Goal: Task Accomplishment & Management: Use online tool/utility

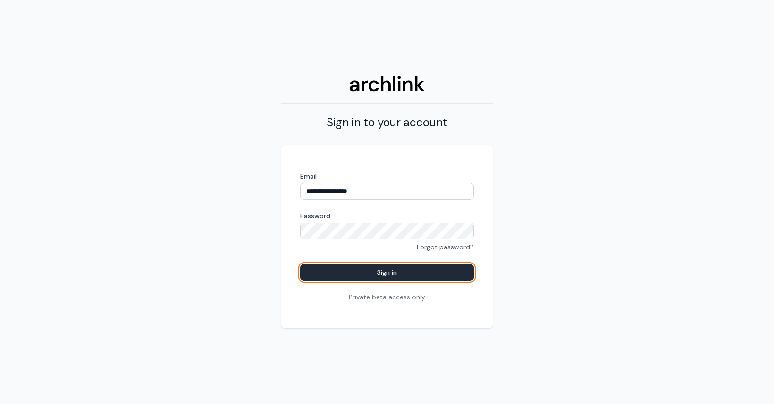
click at [359, 271] on button "Sign in" at bounding box center [387, 272] width 174 height 17
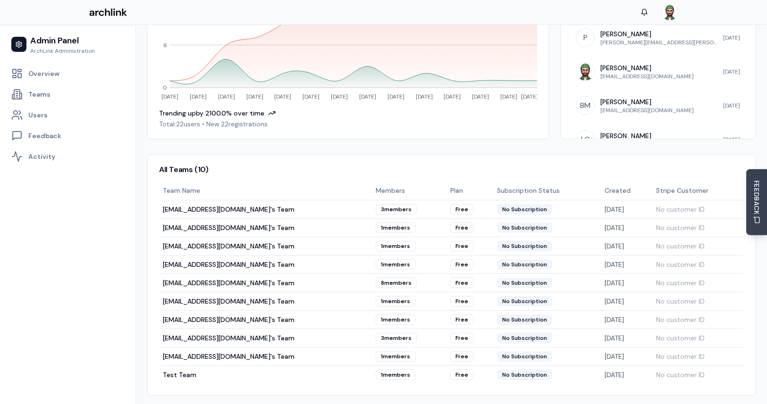
scroll to position [301, 0]
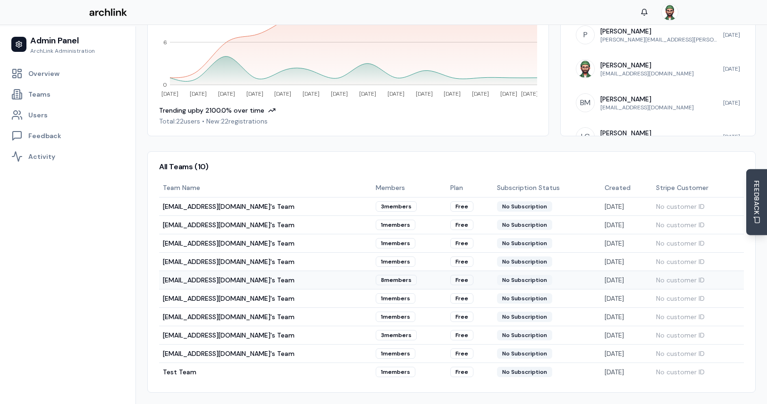
click at [254, 277] on td "[EMAIL_ADDRESS][DOMAIN_NAME]'s Team" at bounding box center [265, 280] width 213 height 18
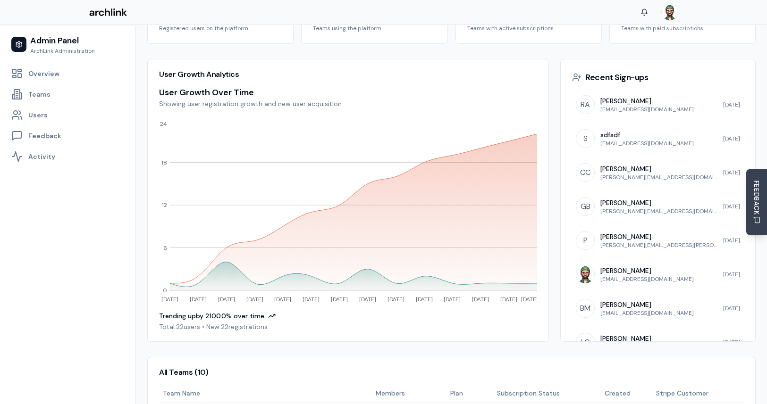
scroll to position [16, 0]
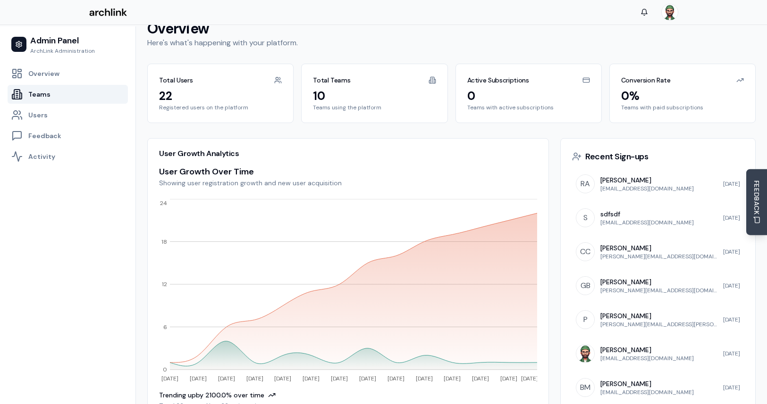
click at [59, 101] on link "Teams" at bounding box center [68, 94] width 120 height 19
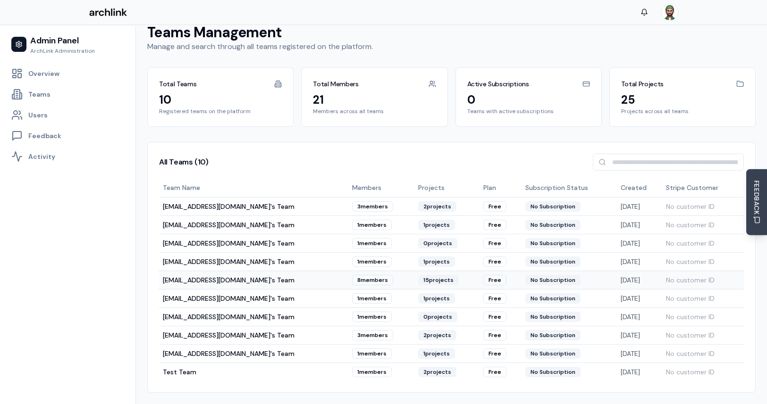
click at [215, 279] on td "[EMAIL_ADDRESS][DOMAIN_NAME]'s Team" at bounding box center [253, 280] width 189 height 18
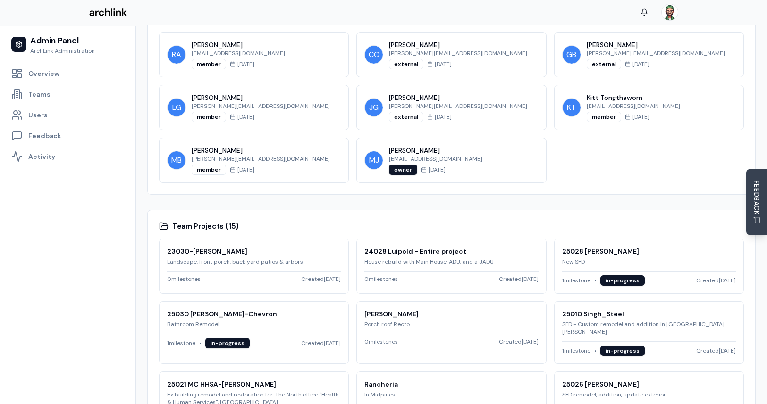
scroll to position [454, 0]
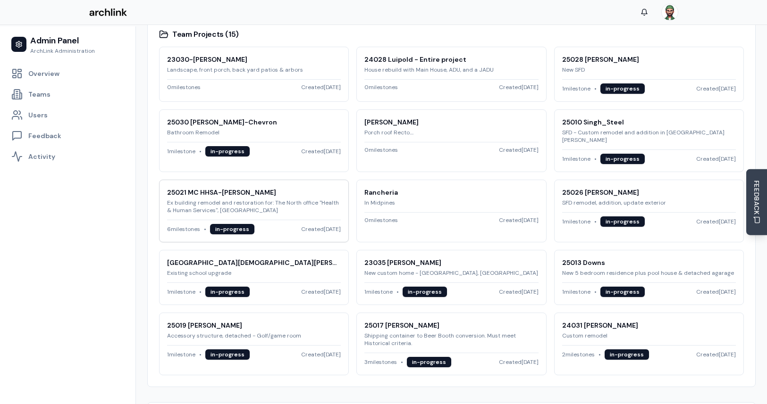
click at [242, 199] on p "Ex building remodel and restoration for: The North office "Health & Human Servi…" at bounding box center [254, 206] width 174 height 15
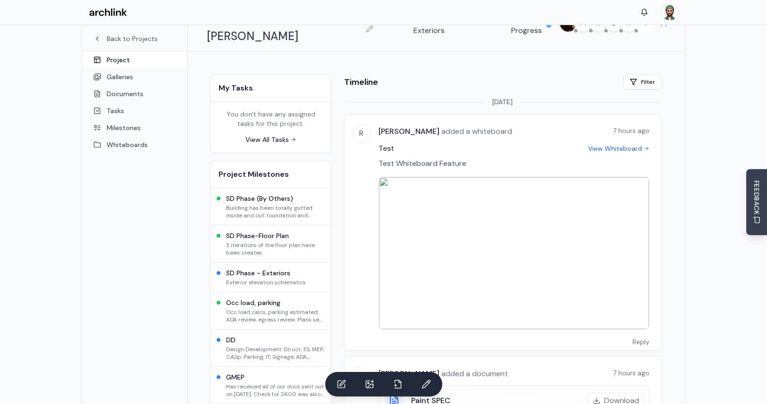
scroll to position [27, 0]
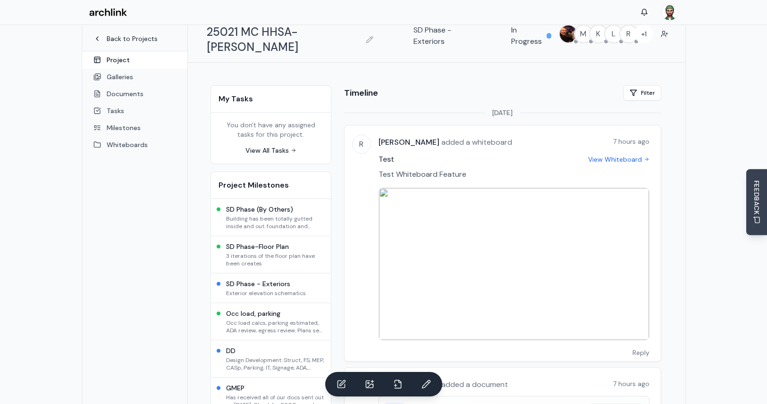
click at [134, 41] on link "Back to Projects" at bounding box center [134, 38] width 83 height 9
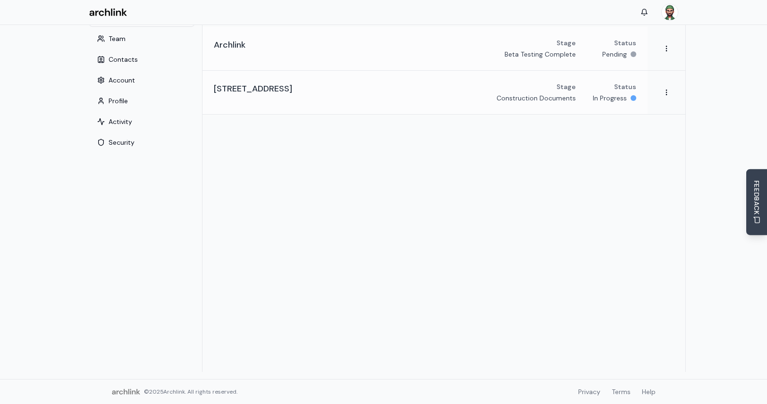
scroll to position [25, 0]
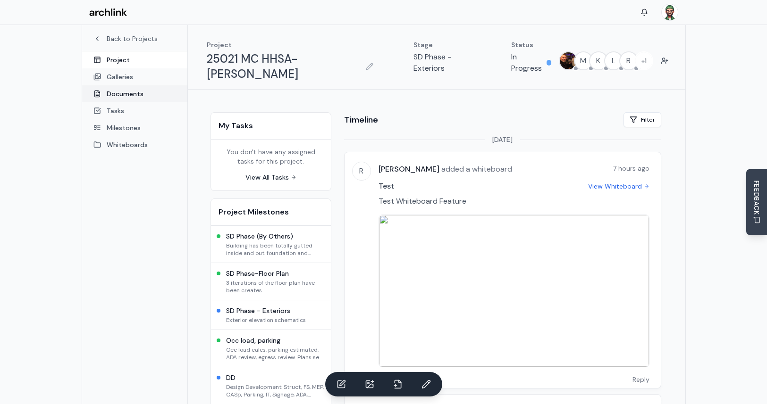
click at [127, 99] on link "Documents" at bounding box center [134, 93] width 105 height 17
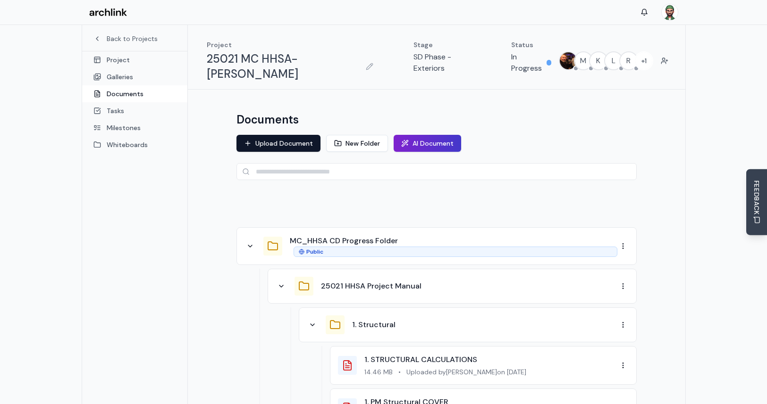
click at [439, 135] on button "AI Document" at bounding box center [427, 143] width 67 height 17
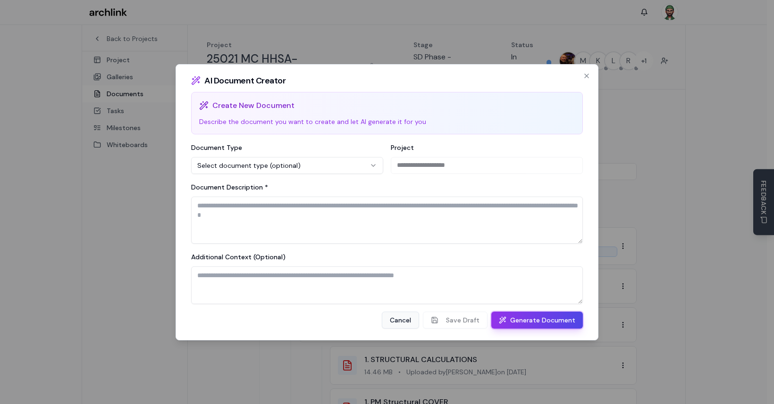
click at [401, 323] on button "Cancel" at bounding box center [400, 320] width 37 height 17
